Goal: Information Seeking & Learning: Learn about a topic

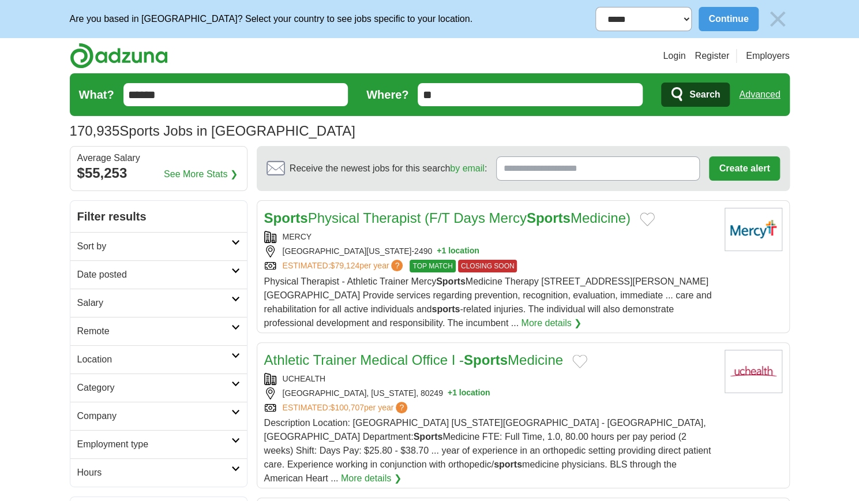
drag, startPoint x: 863, startPoint y: 68, endPoint x: 861, endPoint y: 77, distance: 9.5
click at [221, 326] on h2 "Remote" at bounding box center [154, 331] width 154 height 14
click at [117, 356] on link "Remote jobs" at bounding box center [103, 359] width 52 height 10
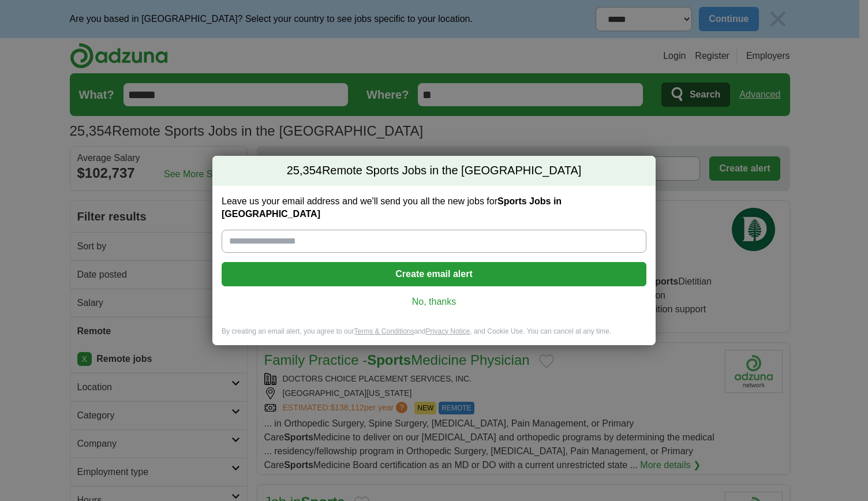
click at [443, 295] on link "No, thanks" at bounding box center [434, 301] width 406 height 13
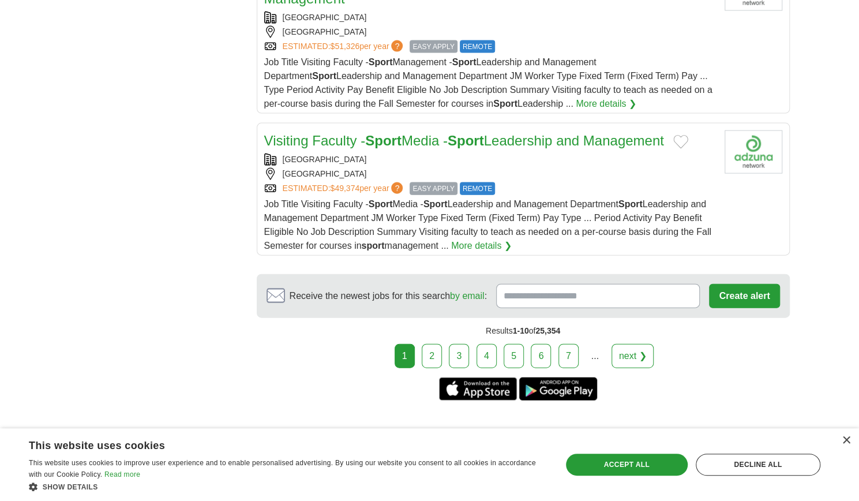
scroll to position [1435, 0]
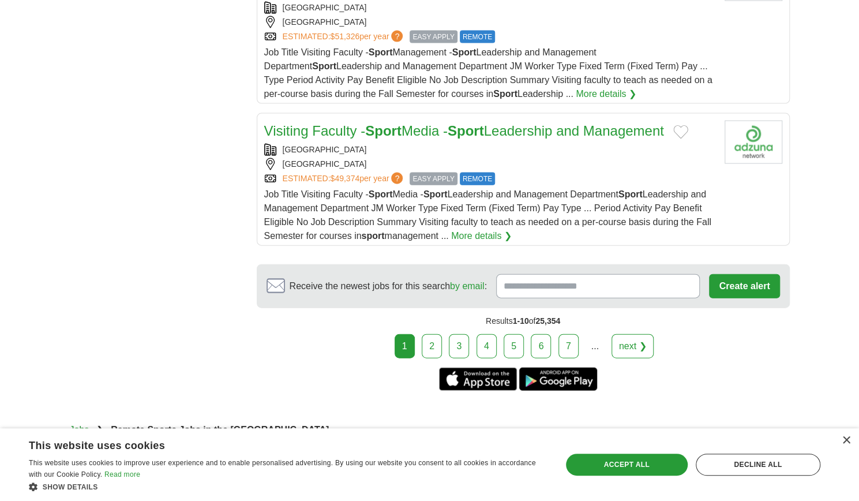
drag, startPoint x: 860, startPoint y: 76, endPoint x: 811, endPoint y: 417, distance: 345.1
click at [627, 338] on link "next ❯" at bounding box center [633, 346] width 43 height 24
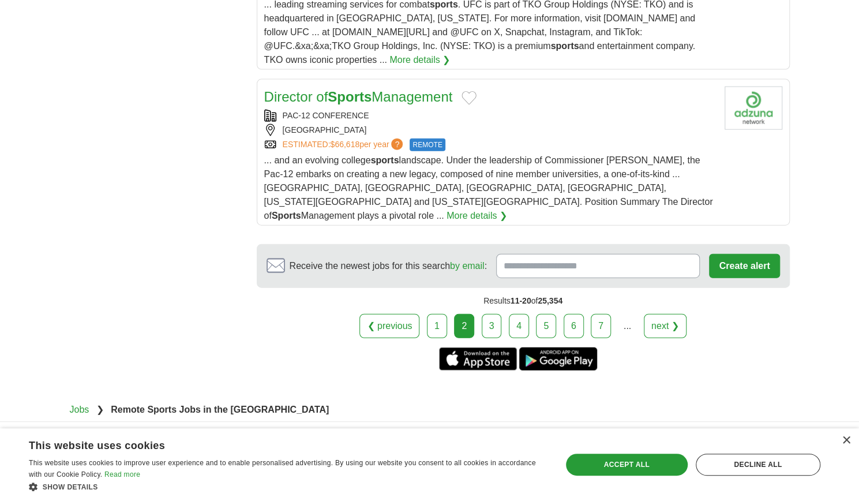
scroll to position [1532, 0]
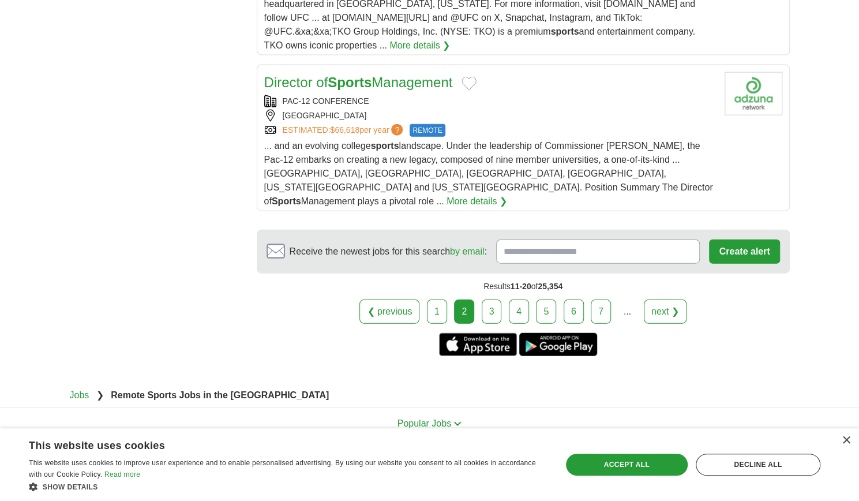
click at [663, 299] on link "next ❯" at bounding box center [665, 311] width 43 height 24
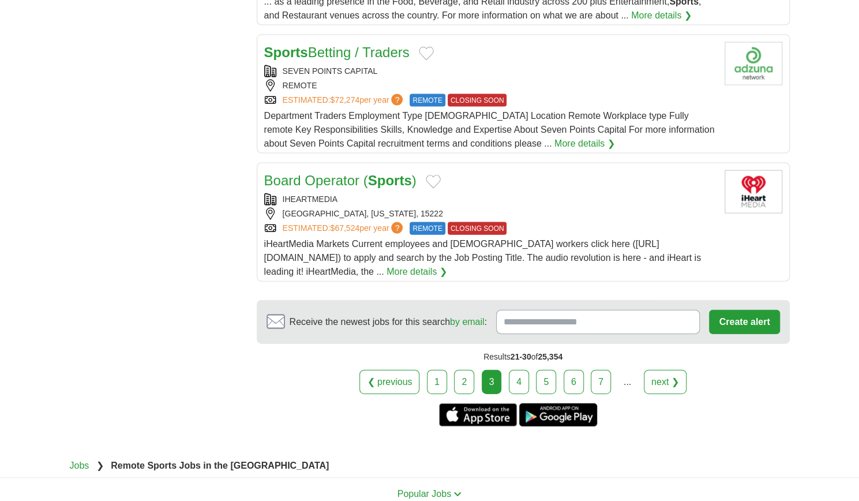
scroll to position [1356, 0]
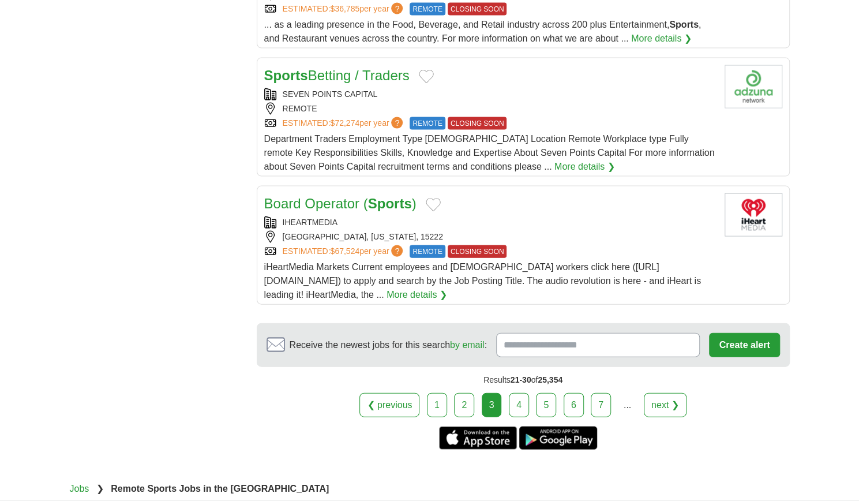
click at [658, 399] on link "next ❯" at bounding box center [665, 405] width 43 height 24
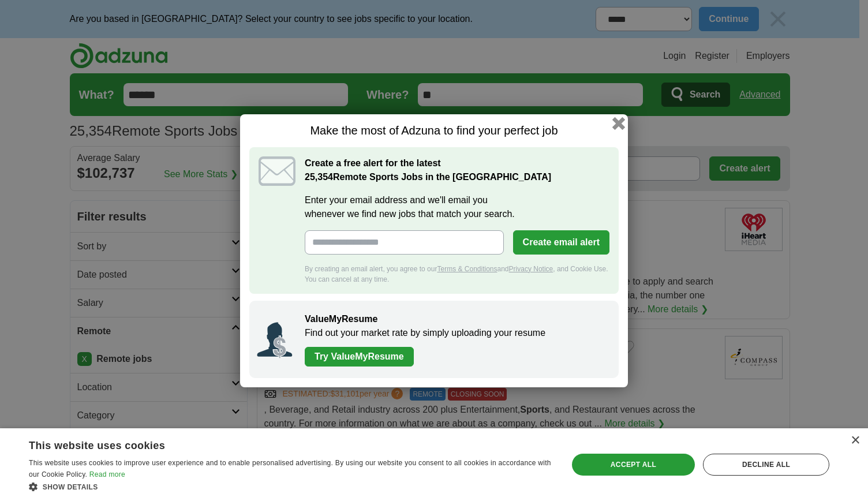
click at [617, 123] on button "button" at bounding box center [618, 123] width 13 height 13
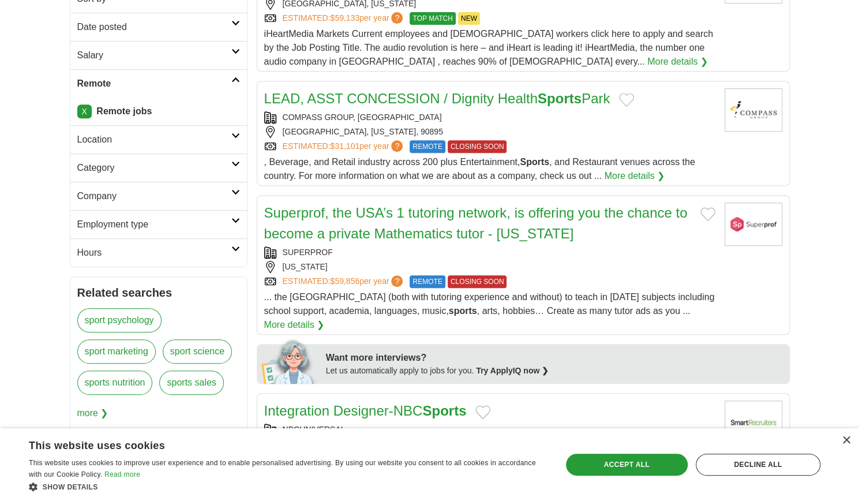
scroll to position [262, 0]
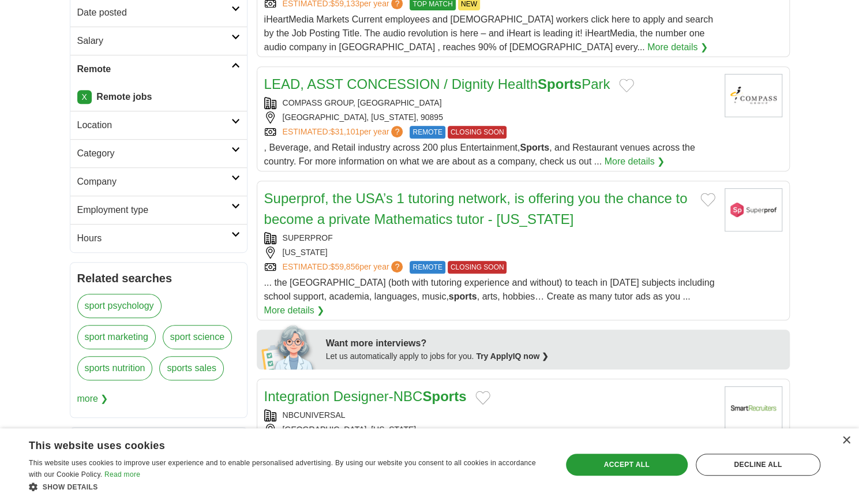
click at [235, 151] on link "Category" at bounding box center [158, 153] width 177 height 28
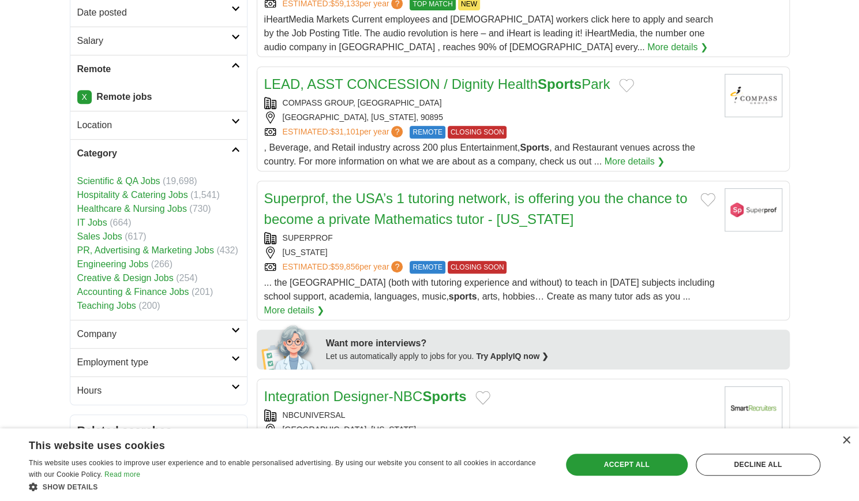
click at [131, 303] on link "Teaching Jobs" at bounding box center [106, 306] width 59 height 10
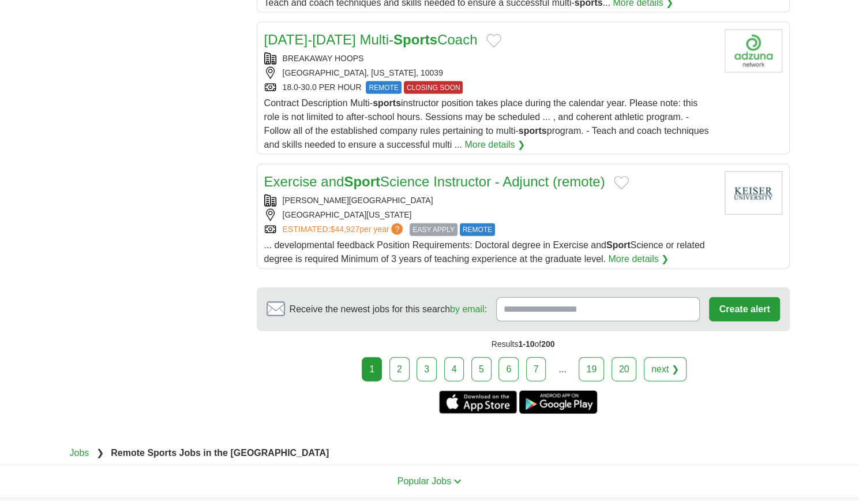
scroll to position [1414, 0]
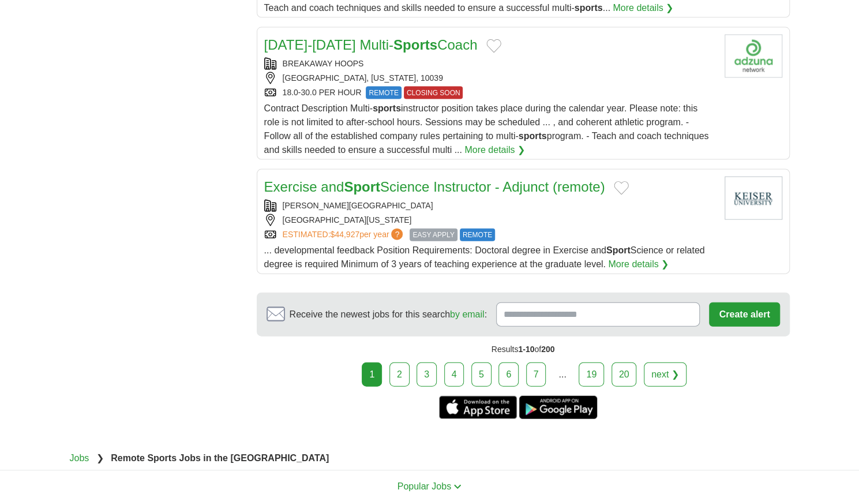
click at [661, 362] on link "next ❯" at bounding box center [665, 374] width 43 height 24
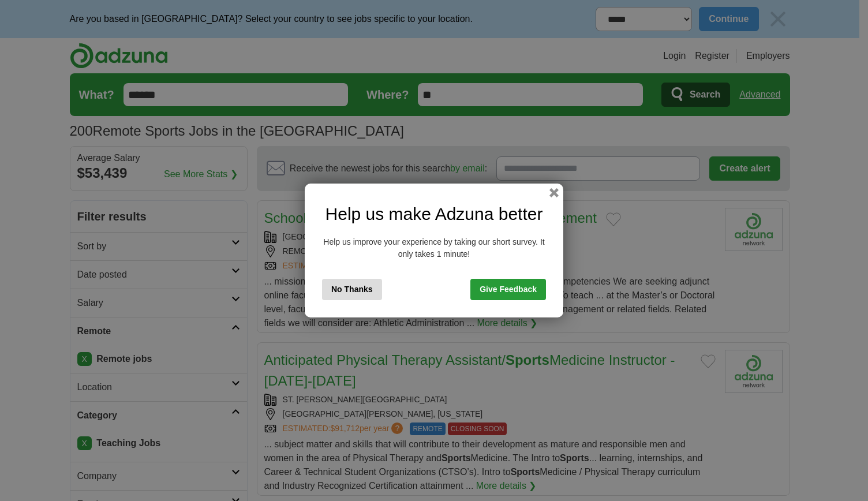
click at [352, 293] on button "No Thanks" at bounding box center [352, 289] width 60 height 21
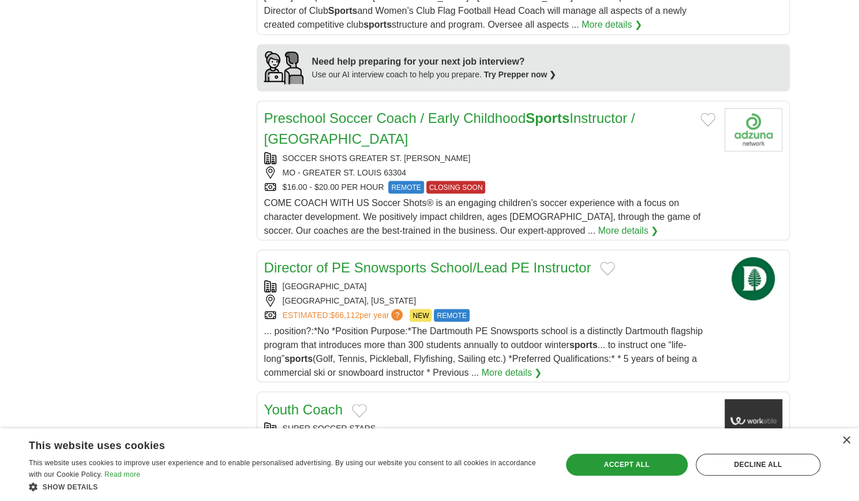
scroll to position [1150, 0]
